Goal: Task Accomplishment & Management: Manage account settings

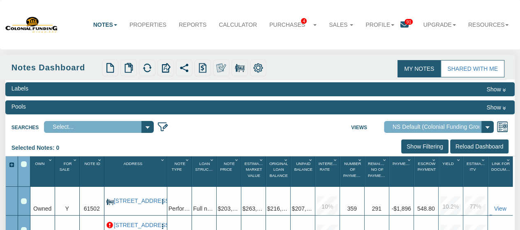
click at [401, 25] on icon at bounding box center [405, 25] width 8 height 8
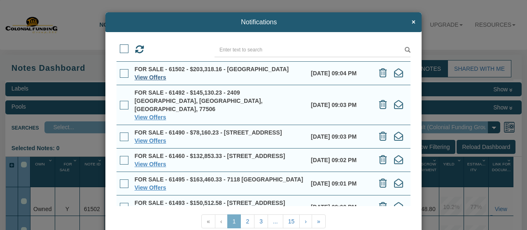
click at [137, 81] on link "View Offers" at bounding box center [151, 77] width 32 height 7
